Goal: Transaction & Acquisition: Purchase product/service

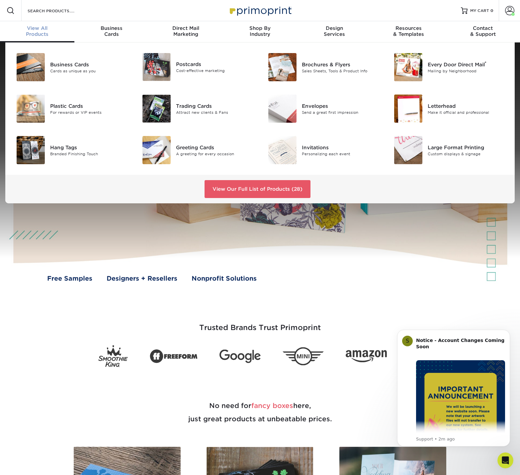
click at [39, 33] on div "View All Products" at bounding box center [37, 31] width 74 height 12
click at [193, 66] on div "Postcards" at bounding box center [215, 64] width 79 height 7
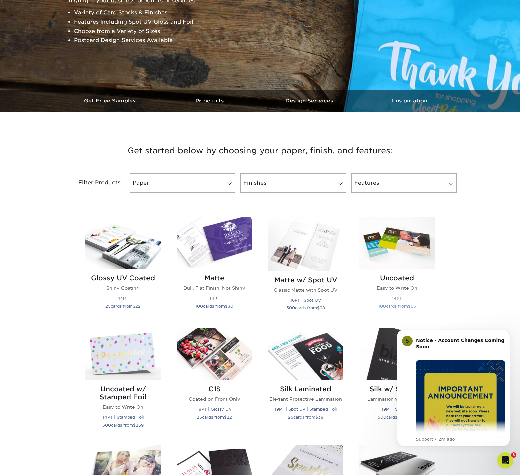
click at [404, 280] on h2 "Uncoated" at bounding box center [396, 278] width 75 height 8
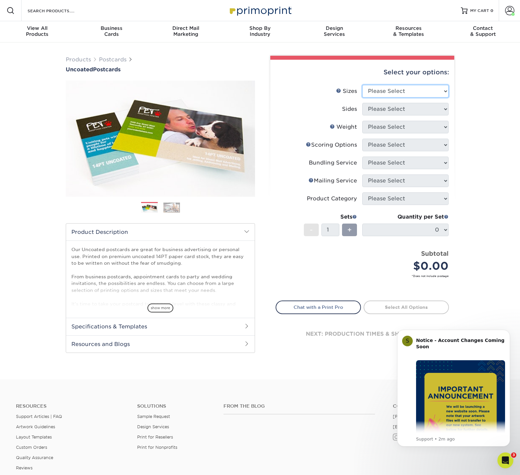
click at [394, 93] on select "Please Select 1.5" x 7" 2" x 8" 2.12" x 5.5" 2.75" x 4.25" 2.75" x 8.5" 3" x 4"…" at bounding box center [405, 91] width 86 height 13
select select "4.25x5.50"
click at [404, 111] on select "Please Select Print Both Sides Print Front Only" at bounding box center [405, 109] width 86 height 13
select select "13abbda7-1d64-4f25-8bb2-c179b224825d"
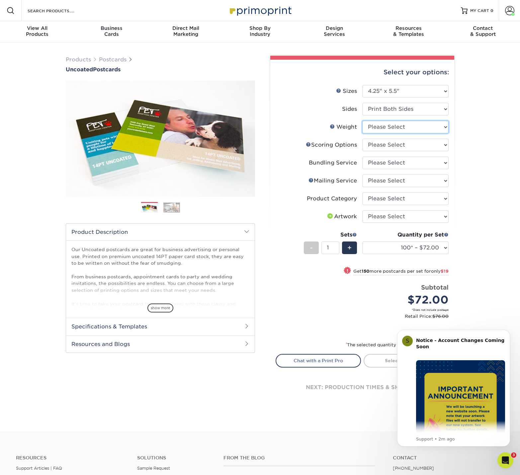
click at [406, 128] on select "Please Select 14PT Uncoated" at bounding box center [405, 127] width 86 height 13
select select "14PT Uncoated"
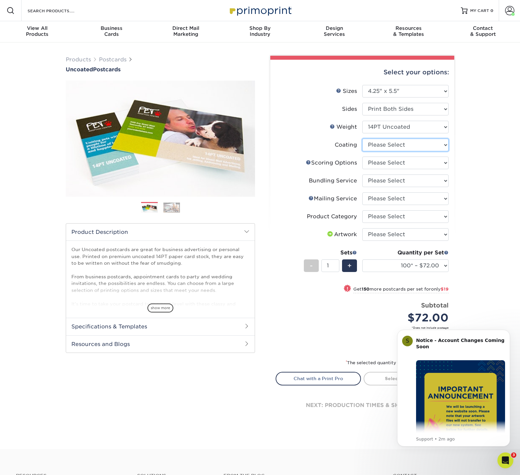
click at [402, 141] on select at bounding box center [405, 145] width 86 height 13
select select "3e7618de-abca-4bda-9f97-8b9129e913d8"
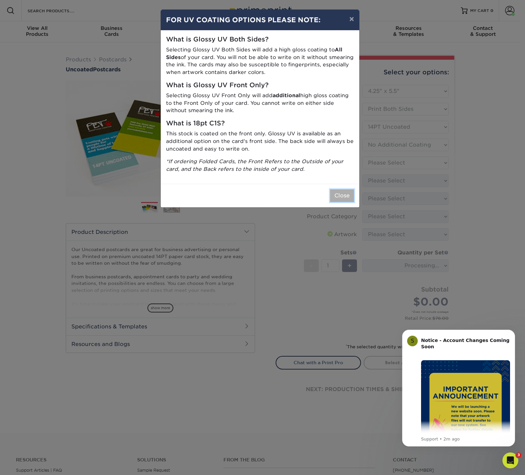
click at [346, 193] on button "Close" at bounding box center [342, 196] width 24 height 13
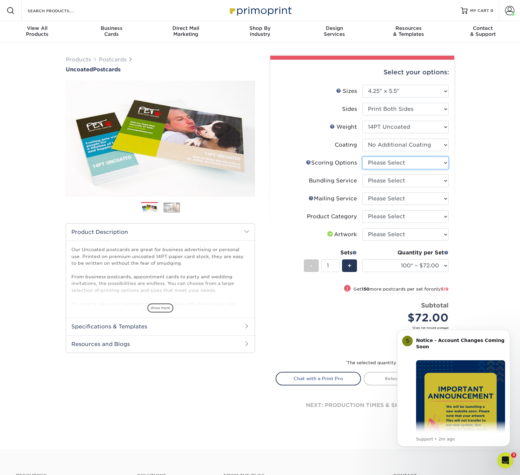
click at [392, 163] on select "Please Select No Scoring One Score Score in Half" at bounding box center [405, 163] width 86 height 13
select select "16ebe401-5398-422d-8cb0-f3adbb82deb5"
click at [391, 179] on select "Please Select No Bundling Services Yes, Bundles of 50 (+2 Days) Yes, Bundles of…" at bounding box center [405, 181] width 86 height 13
select select "58689abb-25c0-461c-a4c3-a80b627d6649"
click at [399, 200] on select "Please Select No Direct Mailing Service No, I will mail/stamp/imprint Direct Ma…" at bounding box center [405, 199] width 86 height 13
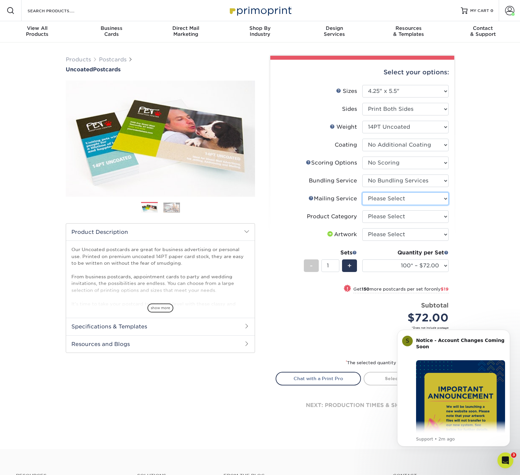
select select "3e5e9bdd-d78a-4c28-a41d-fe1407925ca6"
click at [403, 218] on select "Please Select Postcards" at bounding box center [405, 216] width 86 height 13
select select "9b7272e0-d6c8-4c3c-8e97-d3a1bcdab858"
click at [409, 236] on select "Please Select I will upload files I need a design - $150" at bounding box center [405, 234] width 86 height 13
select select "upload"
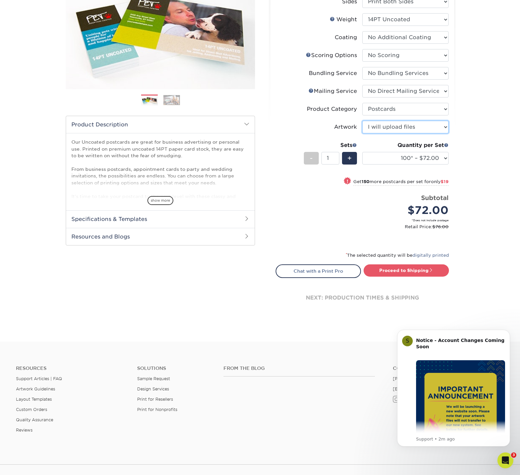
scroll to position [168, 0]
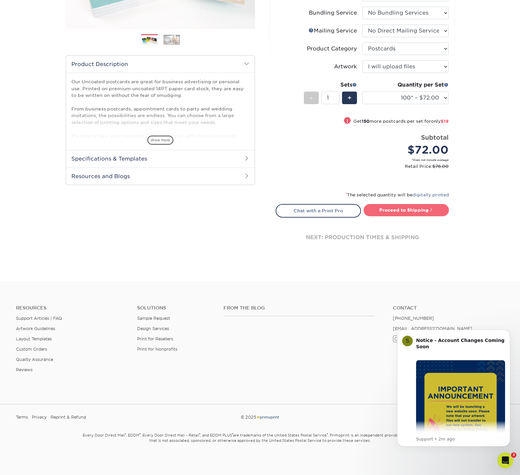
click at [409, 208] on link "Proceed to Shipping" at bounding box center [406, 210] width 85 height 12
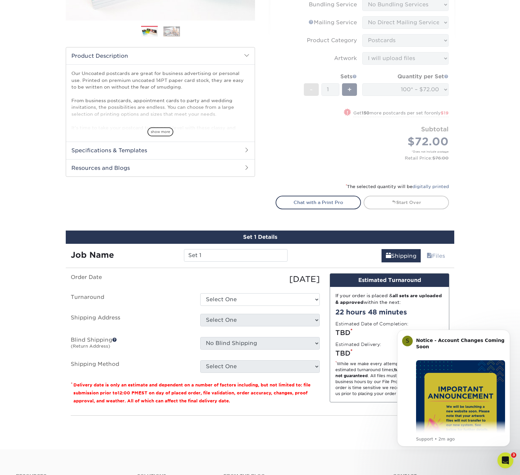
scroll to position [345, 0]
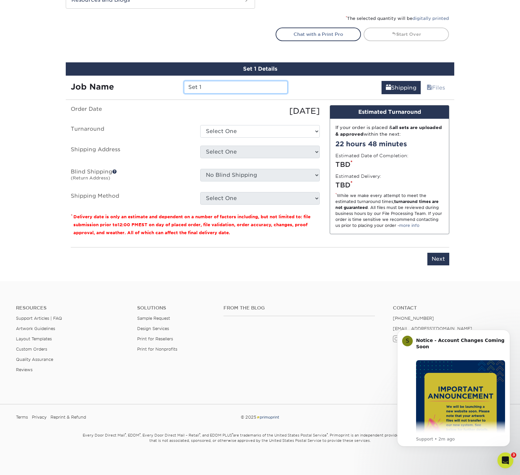
drag, startPoint x: 215, startPoint y: 90, endPoint x: 149, endPoint y: 89, distance: 66.1
click at [149, 89] on div "Job Name Set 1" at bounding box center [179, 87] width 227 height 13
type input "AV_Guest Reg Card_4.25x5.5_8.25"
click at [280, 134] on select "Select One 2-4 Business Days 2 Day Next Business Day" at bounding box center [260, 131] width 120 height 13
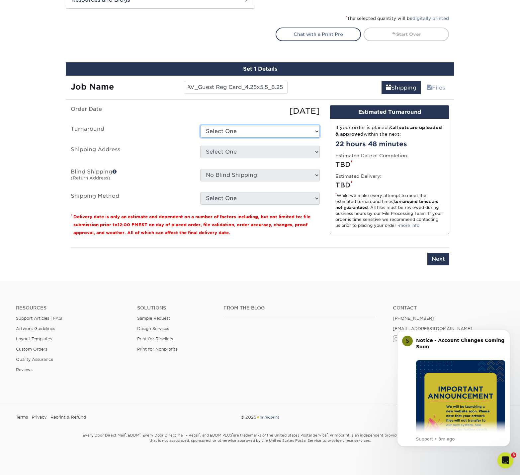
scroll to position [0, 0]
select select "c484f728-be4b-498d-832b-7dc05a735560"
click at [276, 150] on select "Select One Arbor View Senior Living Canton Regency CSS + SAW Devonshire Care Ce…" at bounding box center [260, 152] width 120 height 13
select select "199616"
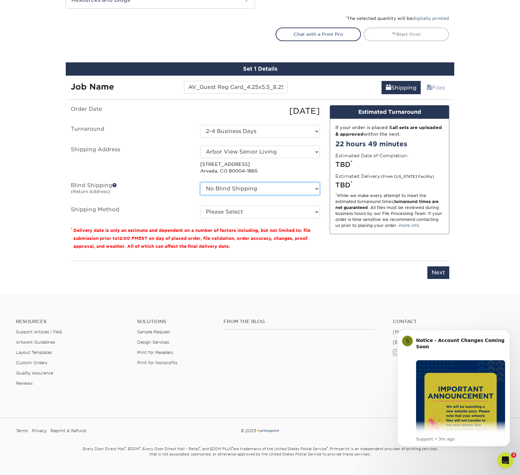
click at [274, 187] on select "No Blind Shipping Arbor View Senior Living Canton Regency CSS + SAW Devonshire …" at bounding box center [260, 189] width 120 height 13
select select "202234"
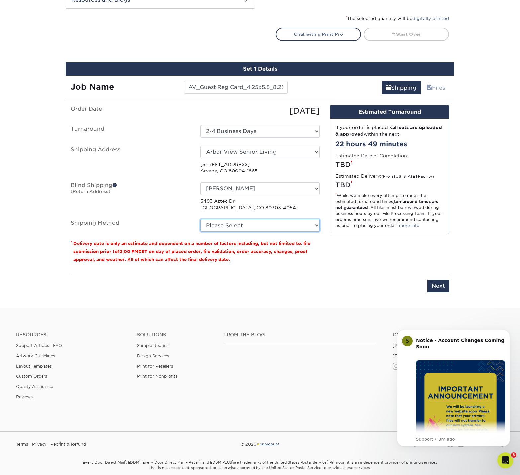
click at [265, 227] on select "Please Select Ground Shipping (+$25.05) 3 Day Shipping Service (+$31.27) 2 Day …" at bounding box center [260, 225] width 120 height 13
select select "03"
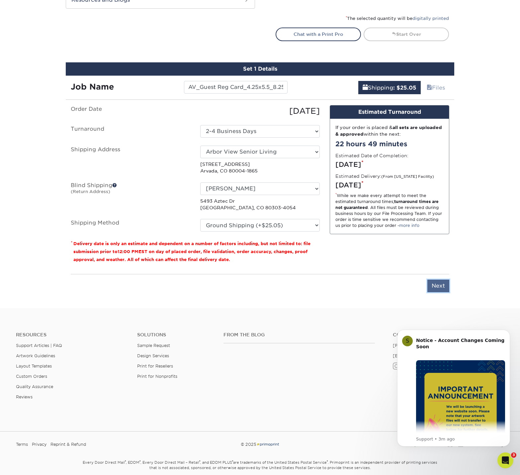
click at [440, 288] on input "Next" at bounding box center [438, 286] width 22 height 13
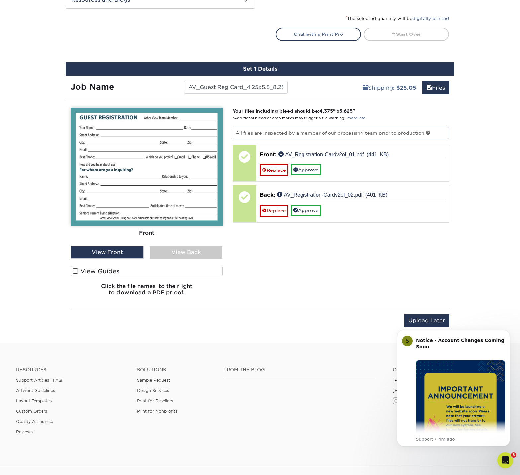
click at [185, 251] on div "View Back" at bounding box center [186, 252] width 73 height 13
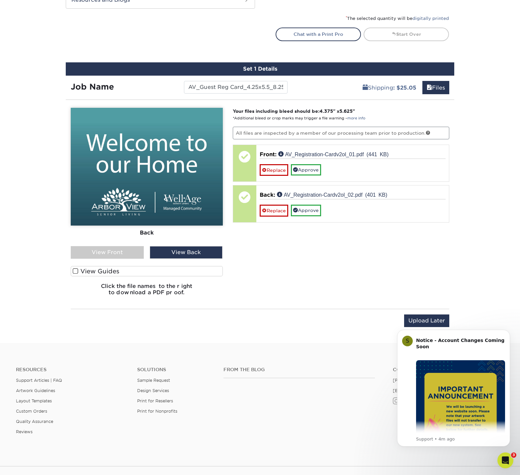
click at [101, 253] on div "View Front" at bounding box center [107, 252] width 73 height 13
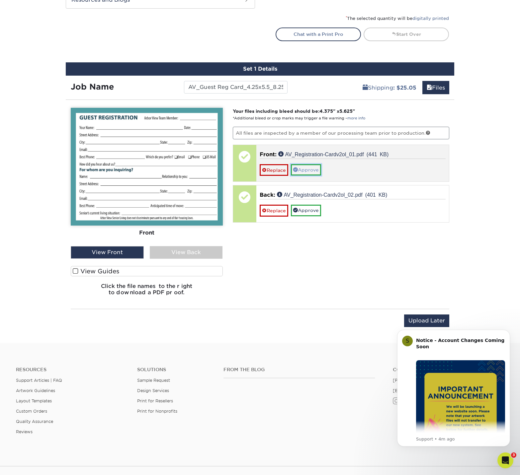
click at [311, 170] on link "Approve" at bounding box center [306, 169] width 30 height 11
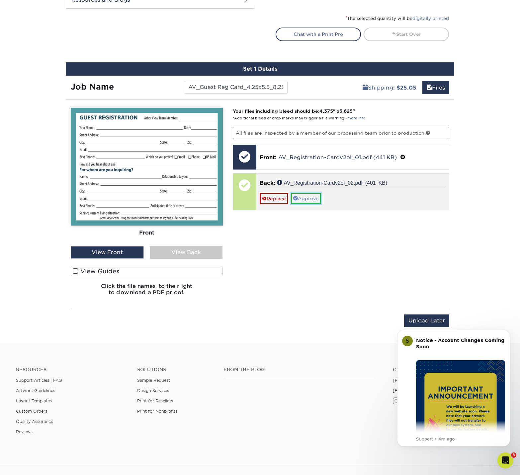
click at [309, 199] on link "Approve" at bounding box center [306, 198] width 30 height 11
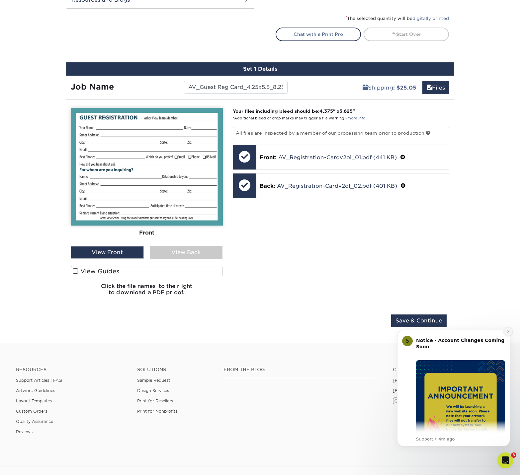
click at [507, 331] on icon "Dismiss notification" at bounding box center [508, 332] width 4 height 4
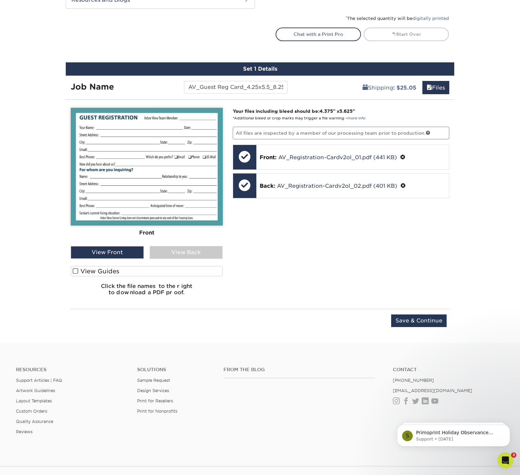
scroll to position [406, 0]
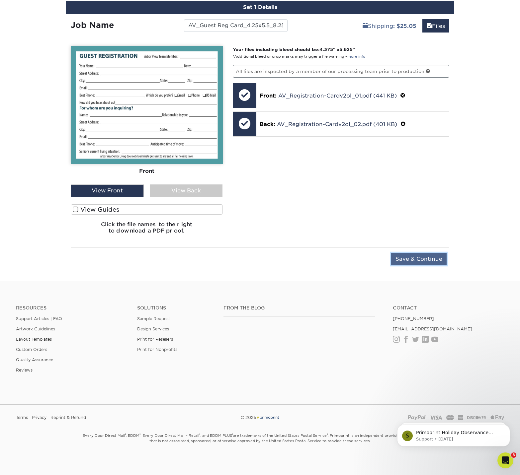
click at [414, 260] on input "Save & Continue" at bounding box center [418, 259] width 55 height 13
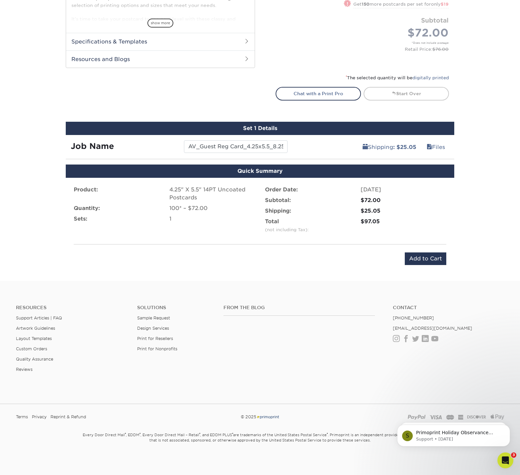
scroll to position [285, 0]
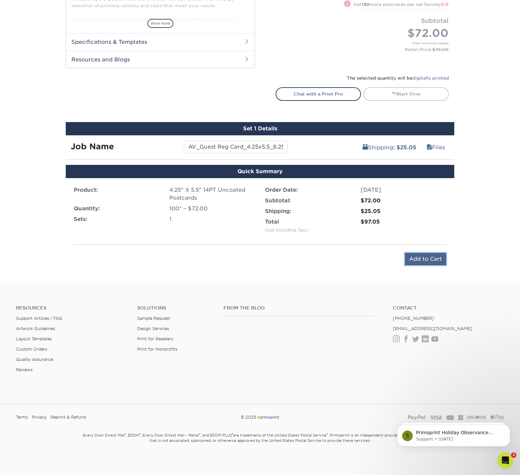
click at [429, 261] on input "Add to Cart" at bounding box center [425, 259] width 41 height 13
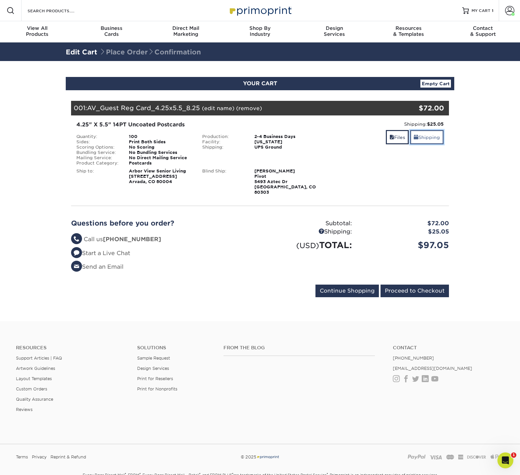
click at [430, 142] on link "Shipping" at bounding box center [427, 137] width 34 height 14
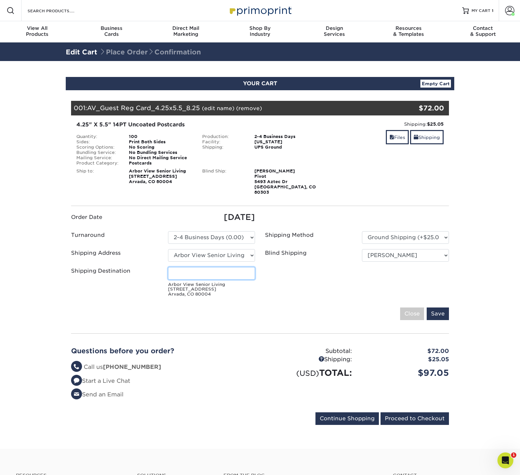
click at [195, 271] on input "Shipping Destination" at bounding box center [211, 273] width 87 height 13
type input "Nikki Overby"
click at [445, 308] on input "Save" at bounding box center [438, 314] width 22 height 13
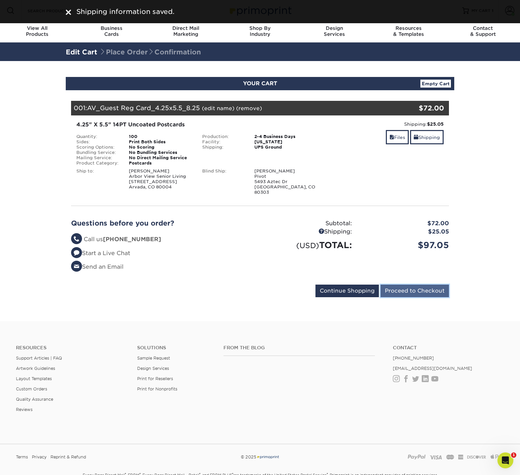
click at [427, 285] on input "Proceed to Checkout" at bounding box center [414, 291] width 68 height 13
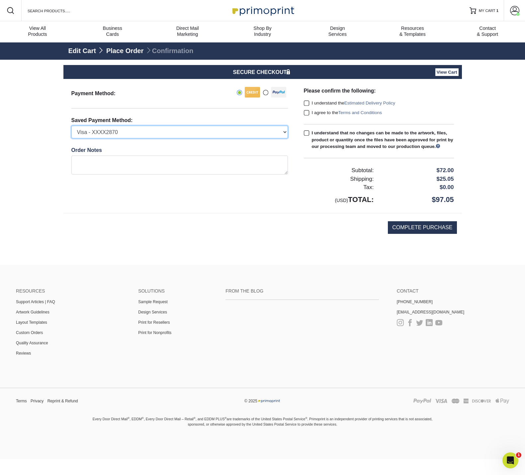
click at [172, 127] on select "Visa - XXXX2870 Visa - XXXX6029 Visa - XXXX9328 New Credit Card" at bounding box center [179, 132] width 216 height 13
select select "38554"
click at [305, 103] on span at bounding box center [307, 103] width 6 height 6
click at [0, 0] on input "I understand the Estimated Delivery Policy" at bounding box center [0, 0] width 0 height 0
click at [308, 113] on span at bounding box center [307, 113] width 6 height 6
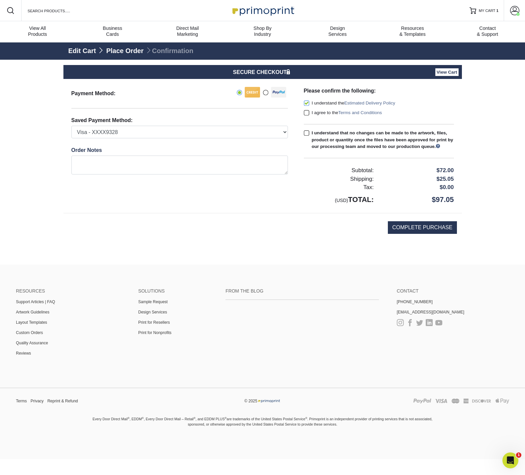
click at [0, 0] on input "I agree to the Terms and Conditions" at bounding box center [0, 0] width 0 height 0
click at [223, 128] on select "Visa - XXXX2870 Visa - XXXX6029 Visa - XXXX9328 New Credit Card" at bounding box center [179, 132] width 216 height 13
click at [258, 208] on div "Payment Method:" at bounding box center [179, 146] width 232 height 134
click at [126, 52] on link "Place Order" at bounding box center [124, 50] width 37 height 7
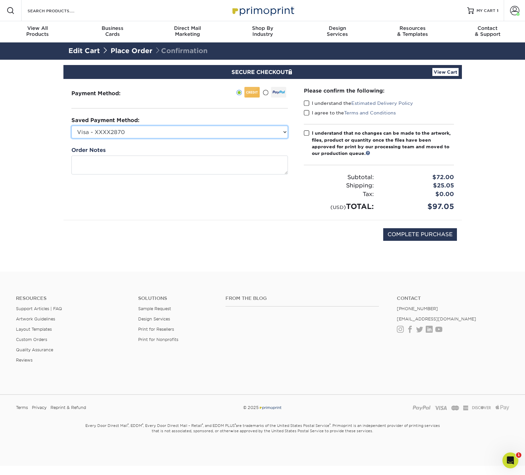
click at [205, 128] on select "Visa - XXXX2870 Visa - XXXX6029 Visa - XXXX9328 New Credit Card" at bounding box center [179, 132] width 216 height 13
select select "38554"
click at [304, 102] on span at bounding box center [307, 103] width 6 height 6
click at [0, 0] on input "I understand the Estimated Delivery Policy" at bounding box center [0, 0] width 0 height 0
click at [306, 110] on span at bounding box center [307, 113] width 6 height 6
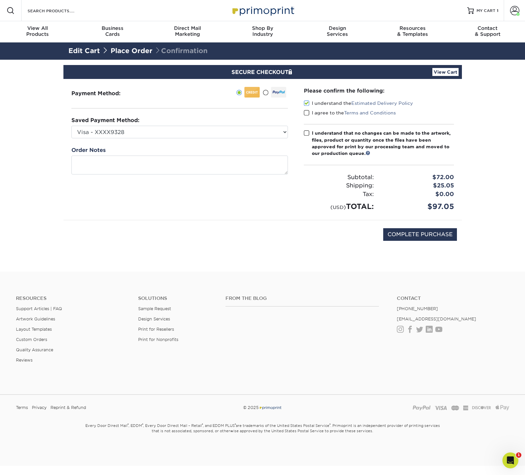
click at [0, 0] on input "I agree to the Terms and Conditions" at bounding box center [0, 0] width 0 height 0
click at [308, 130] on span at bounding box center [307, 133] width 6 height 6
click at [0, 0] on input "I understand that no changes can be made to the artwork, files, product or quan…" at bounding box center [0, 0] width 0 height 0
click at [408, 234] on input "COMPLETE PURCHASE" at bounding box center [420, 234] width 74 height 13
type input "PROCESSING, PLEASE WAIT..."
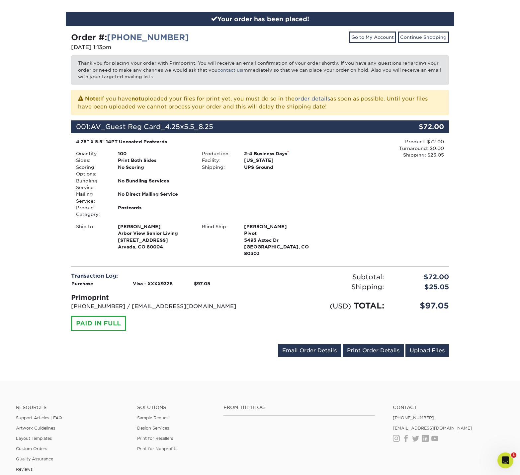
scroll to position [138, 0]
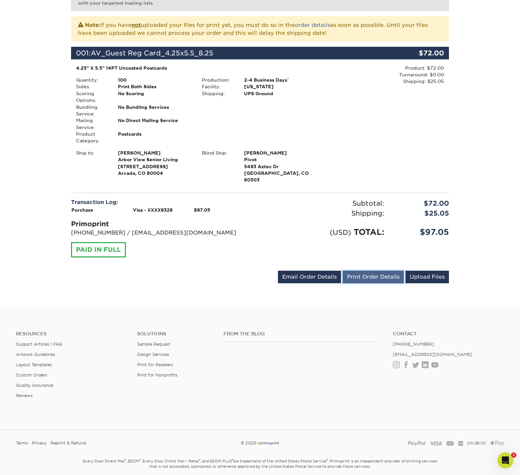
click at [374, 271] on link "Print Order Details" at bounding box center [373, 277] width 61 height 13
